Goal: Information Seeking & Learning: Learn about a topic

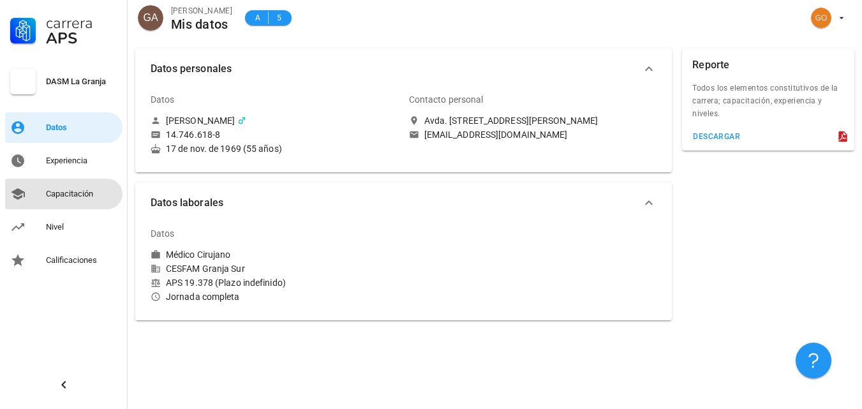
click at [96, 193] on div "Capacitación" at bounding box center [81, 194] width 71 height 10
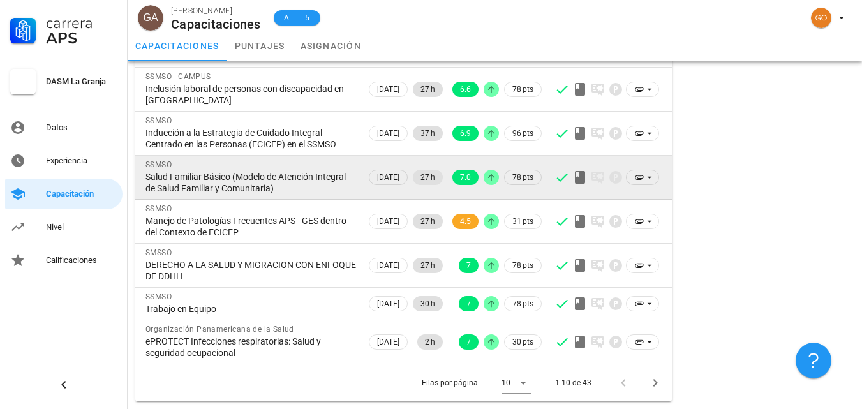
scroll to position [237, 0]
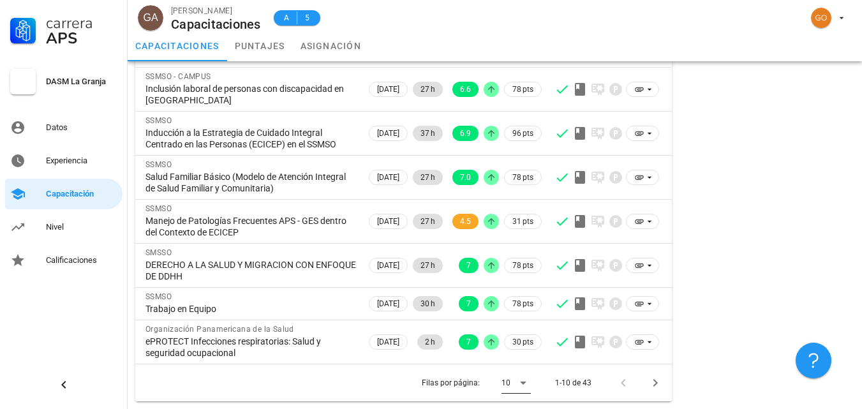
click at [524, 382] on icon at bounding box center [523, 383] width 6 height 3
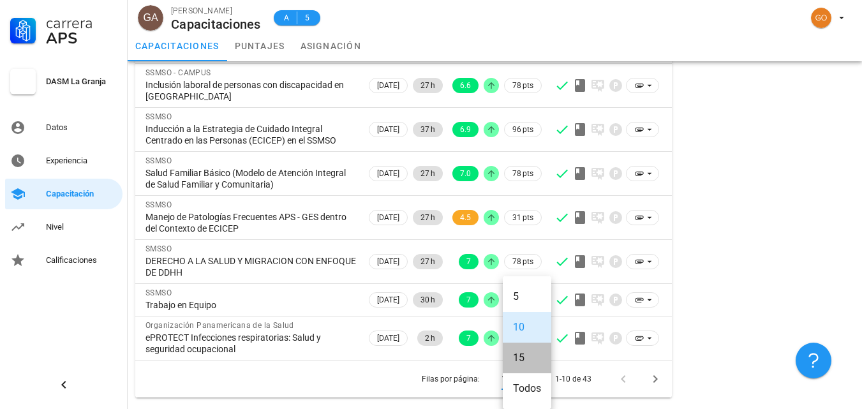
click at [518, 354] on div "15" at bounding box center [527, 358] width 28 height 12
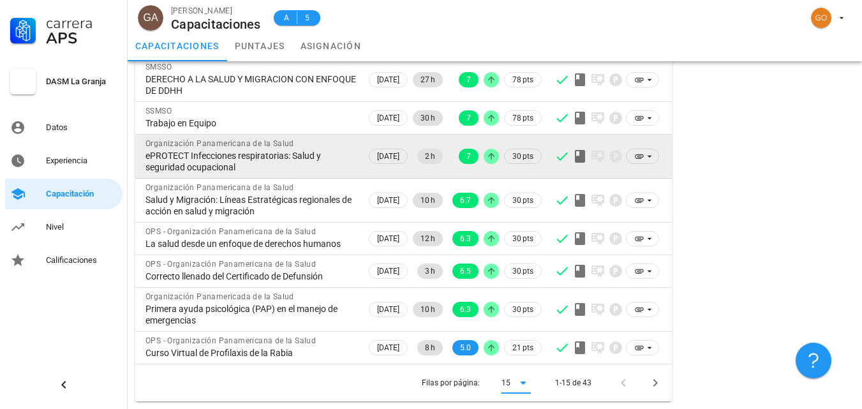
scroll to position [434, 0]
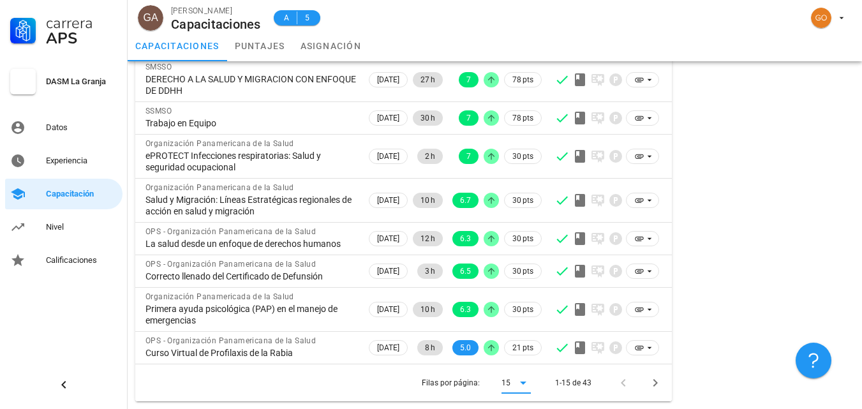
click at [526, 383] on icon at bounding box center [522, 382] width 15 height 15
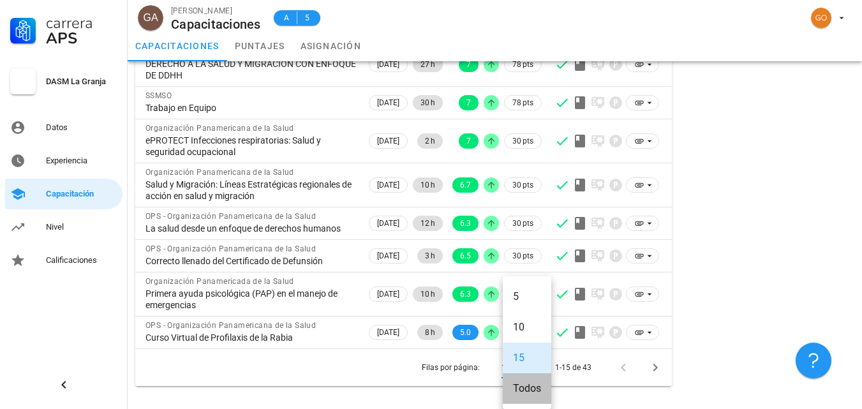
click at [524, 385] on div "Todos" at bounding box center [527, 388] width 28 height 12
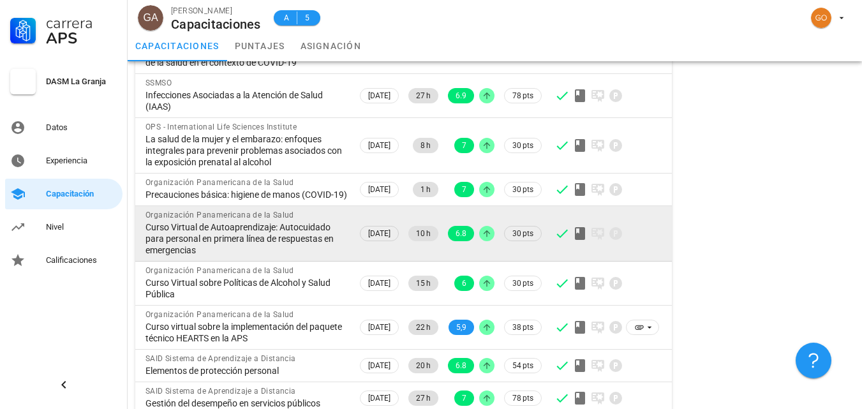
scroll to position [817, 0]
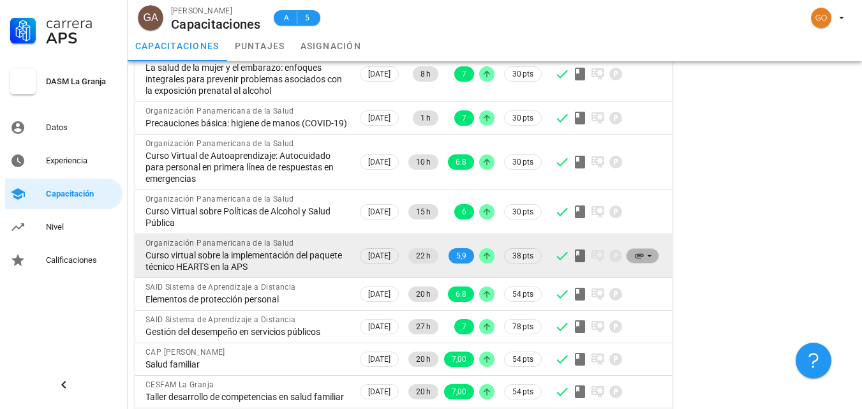
click at [642, 261] on icon at bounding box center [639, 256] width 10 height 10
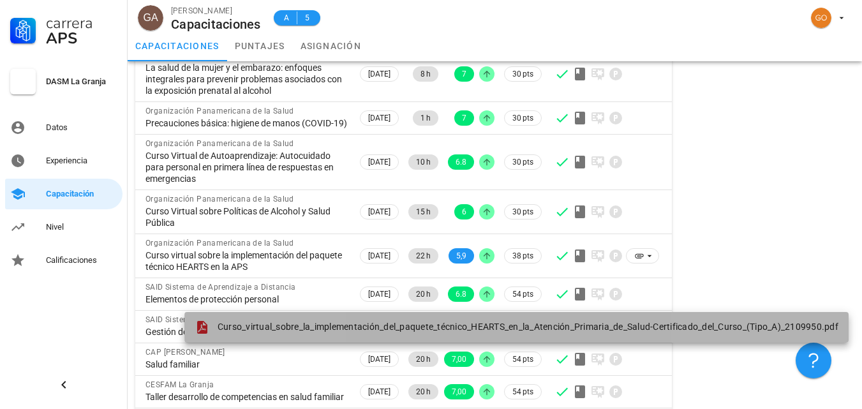
click at [485, 332] on span "Curso_virtual_sobre_la_implementación_del_paquete_técnico_HEARTS_en_la_Atención…" at bounding box center [528, 327] width 621 height 10
